Goal: Find contact information: Find contact information

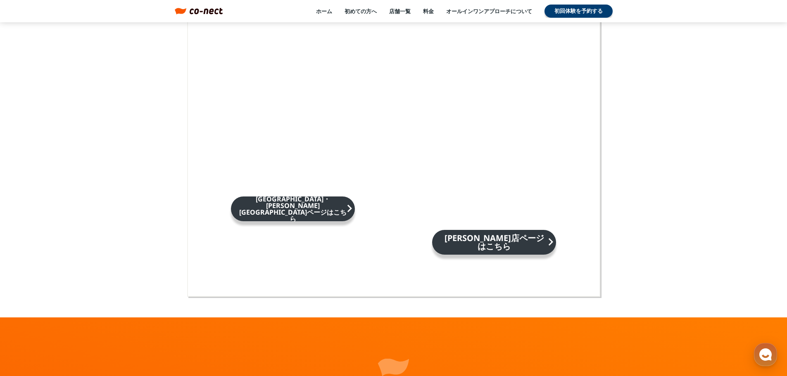
scroll to position [5426, 0]
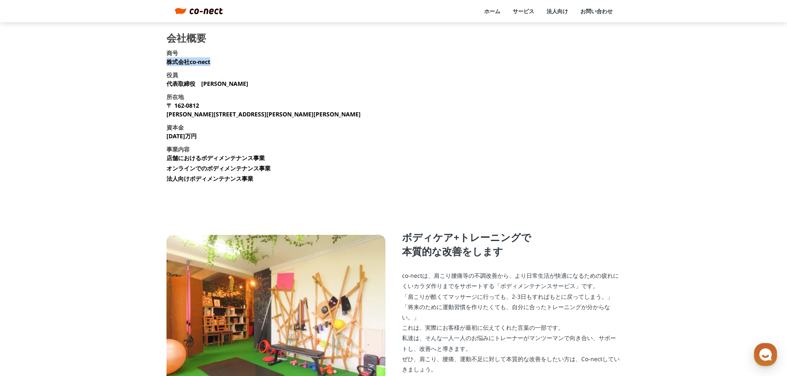
drag, startPoint x: 212, startPoint y: 64, endPoint x: 162, endPoint y: 63, distance: 50.4
click at [162, 63] on main "会社概要 商号 株式会社co-nect 役員 代表取締役　中山 友貴 所在地 〒 162-0812 東京都新宿区西五軒町2-10 東松ビル2F 資本金 135…" at bounding box center [393, 239] width 787 height 412
copy p "株式会社co-nect"
